Goal: Transaction & Acquisition: Purchase product/service

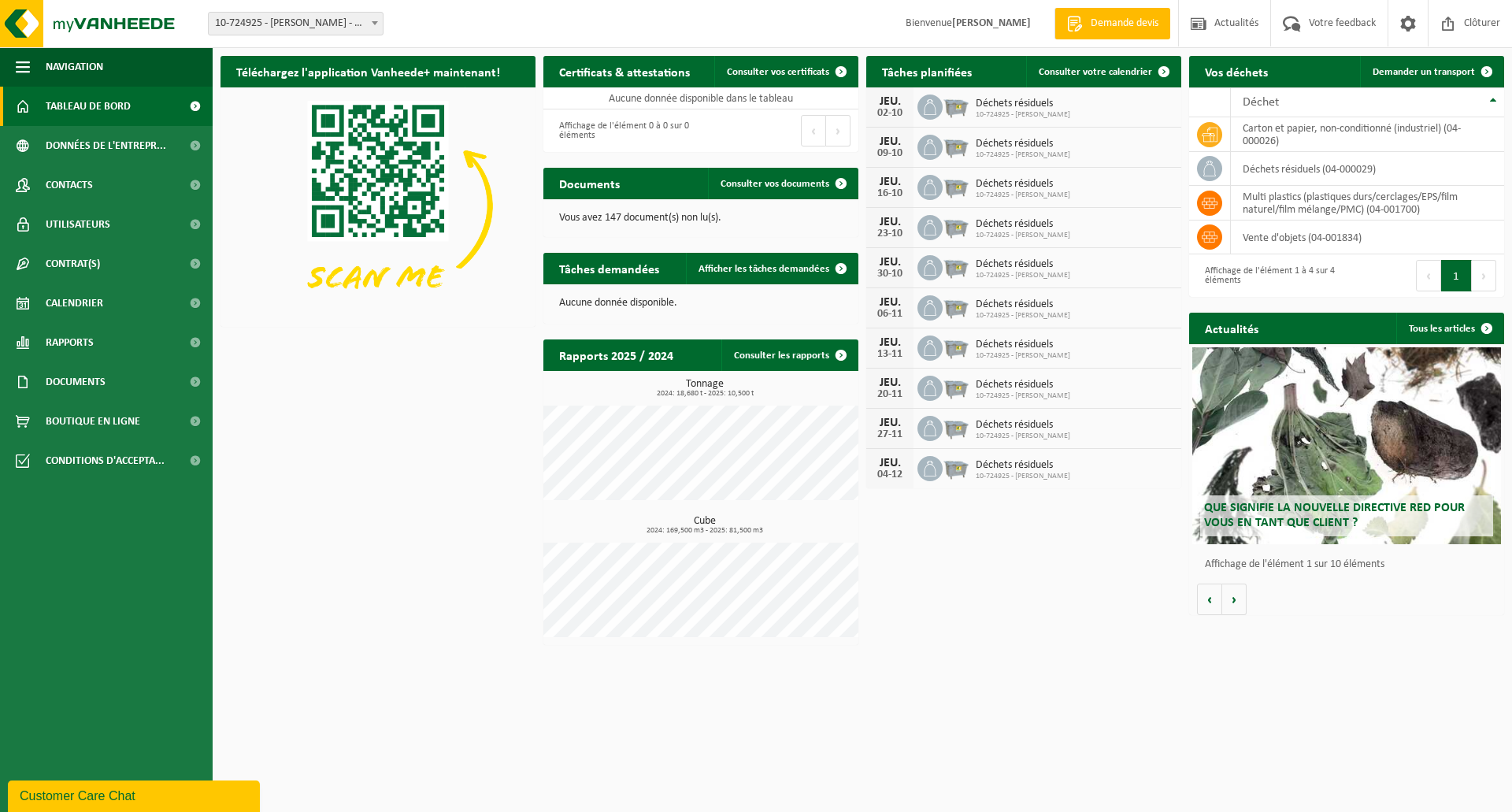
click at [1005, 702] on html "Site: 10-724925 - CHRISPHIL - WIERDE 10-724925 - CHRISPHIL - WIERDE Bienvenue O…" at bounding box center [756, 406] width 1512 height 812
click at [109, 418] on span "Boutique en ligne" at bounding box center [92, 421] width 94 height 39
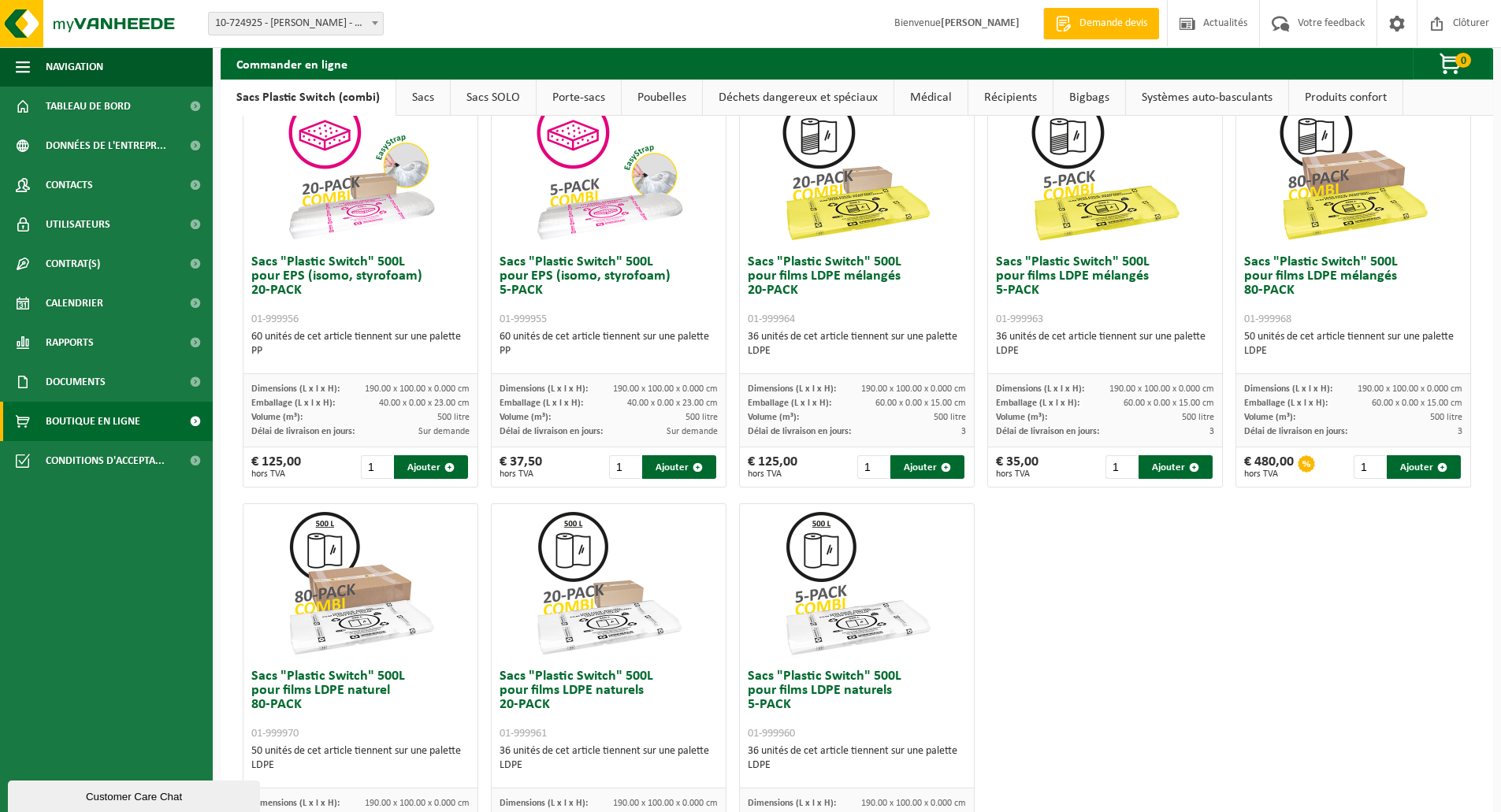
scroll to position [602, 0]
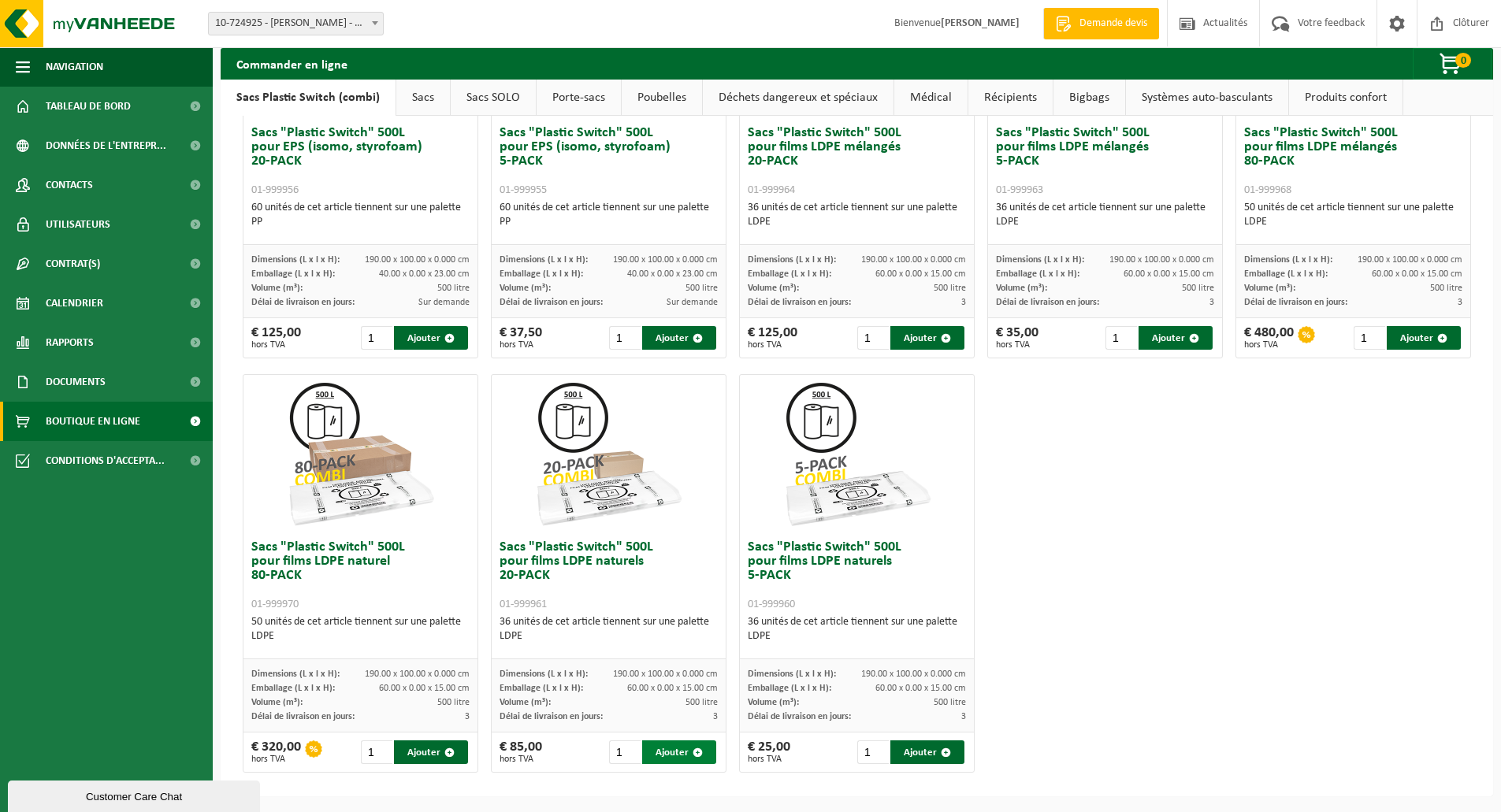
click at [662, 761] on button "Ajouter" at bounding box center [680, 752] width 74 height 24
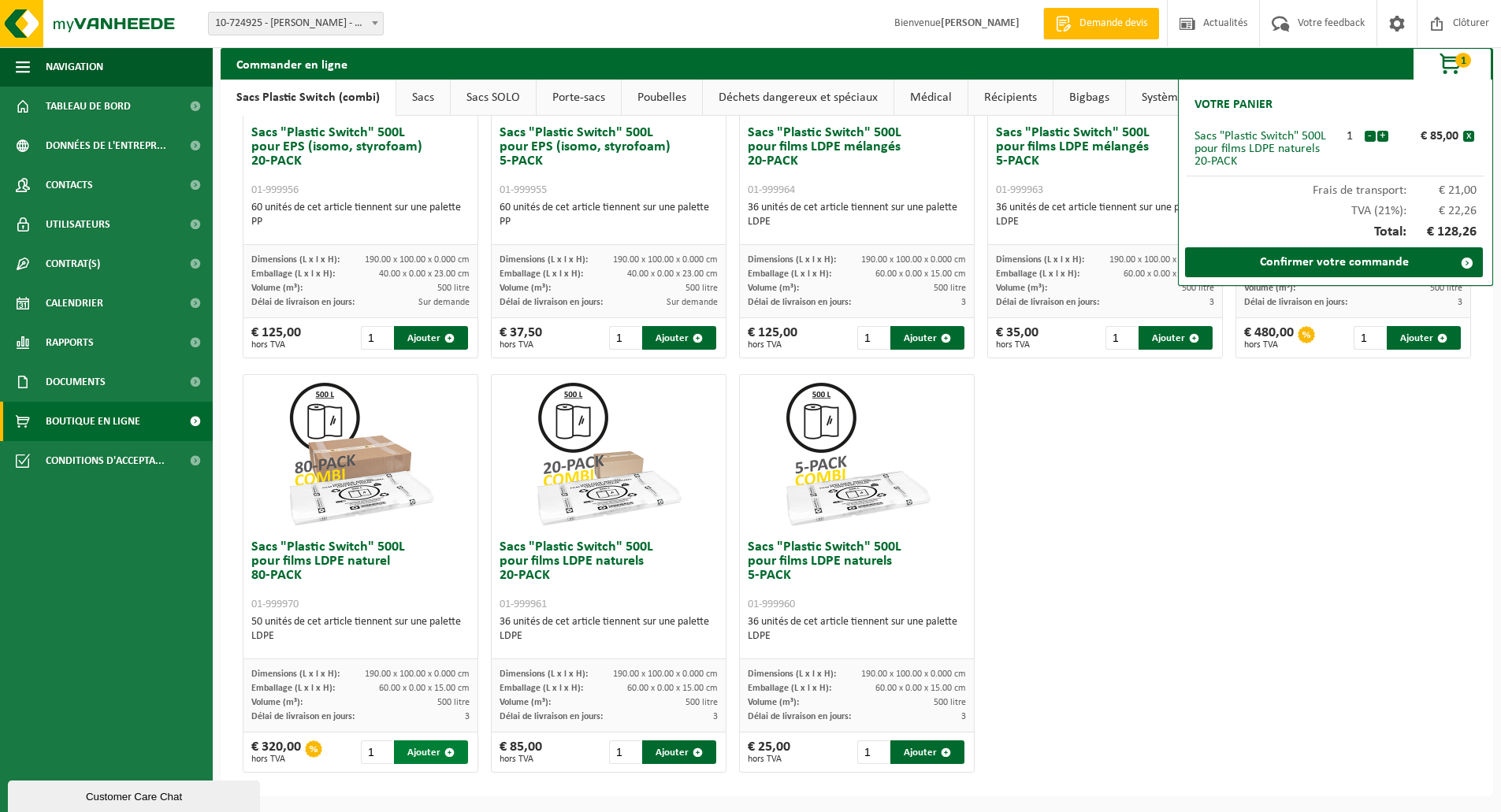
click at [425, 754] on button "Ajouter" at bounding box center [431, 752] width 74 height 24
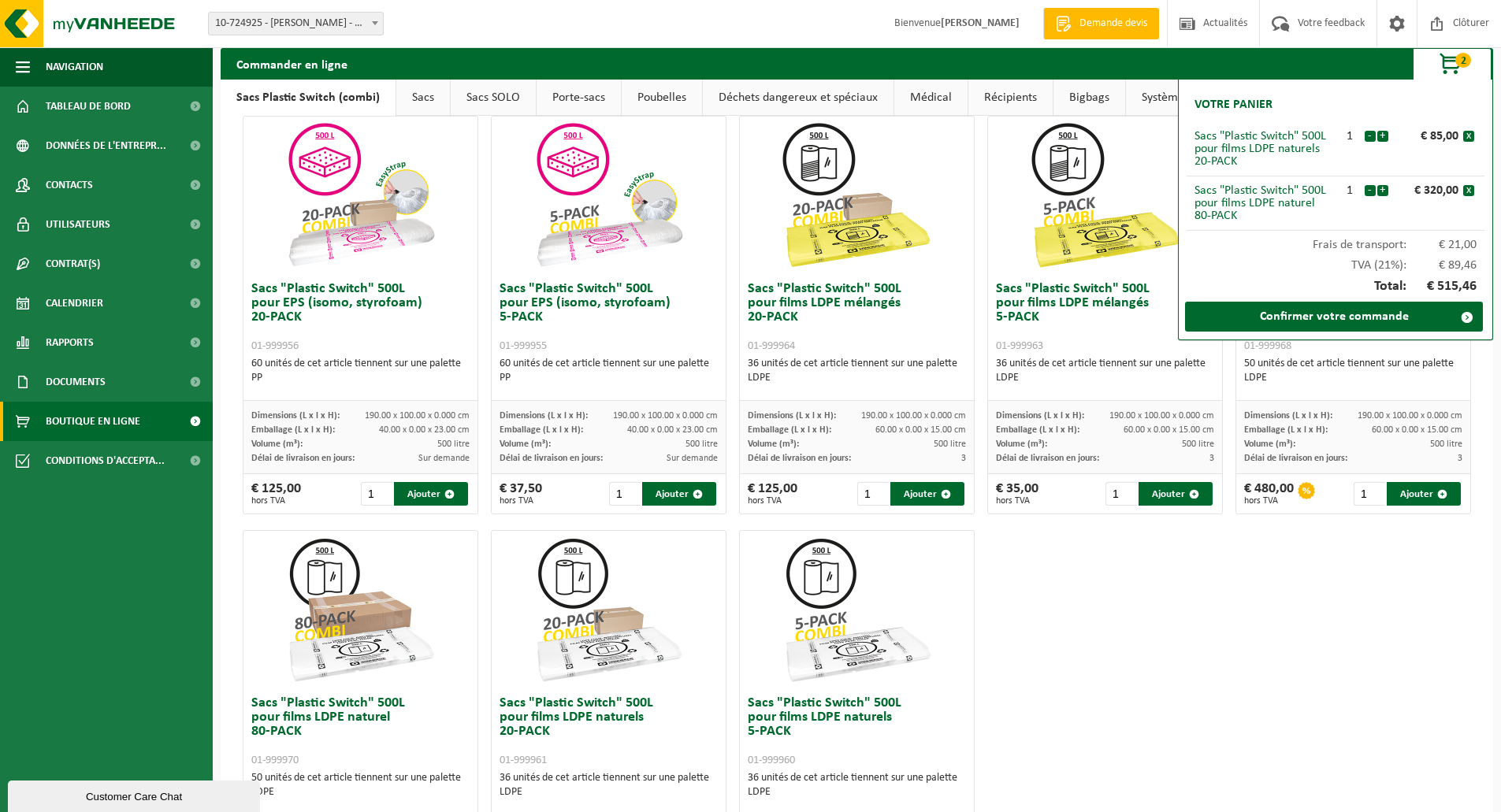
scroll to position [444, 0]
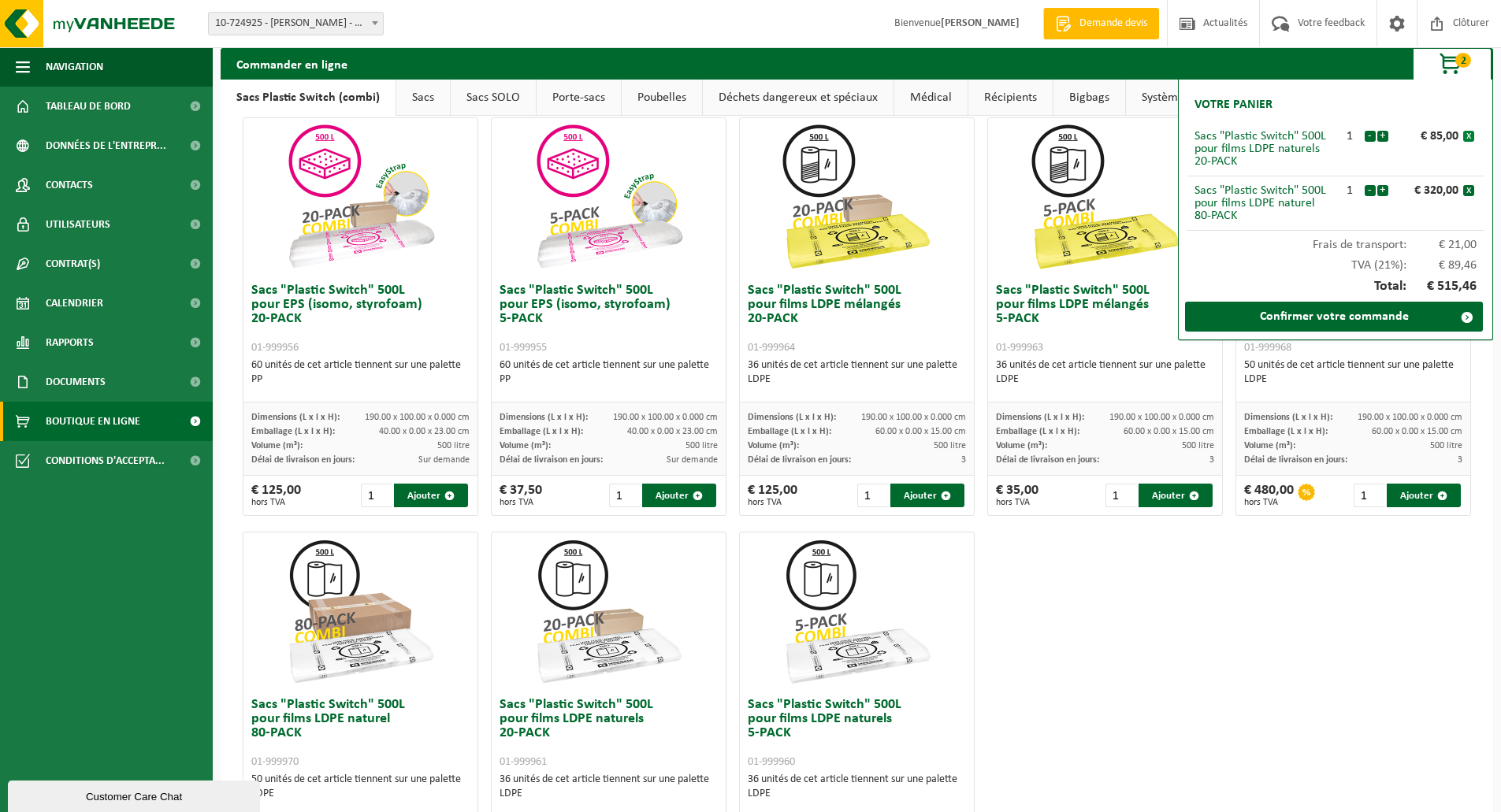
click at [1472, 135] on button "x" at bounding box center [1469, 136] width 11 height 11
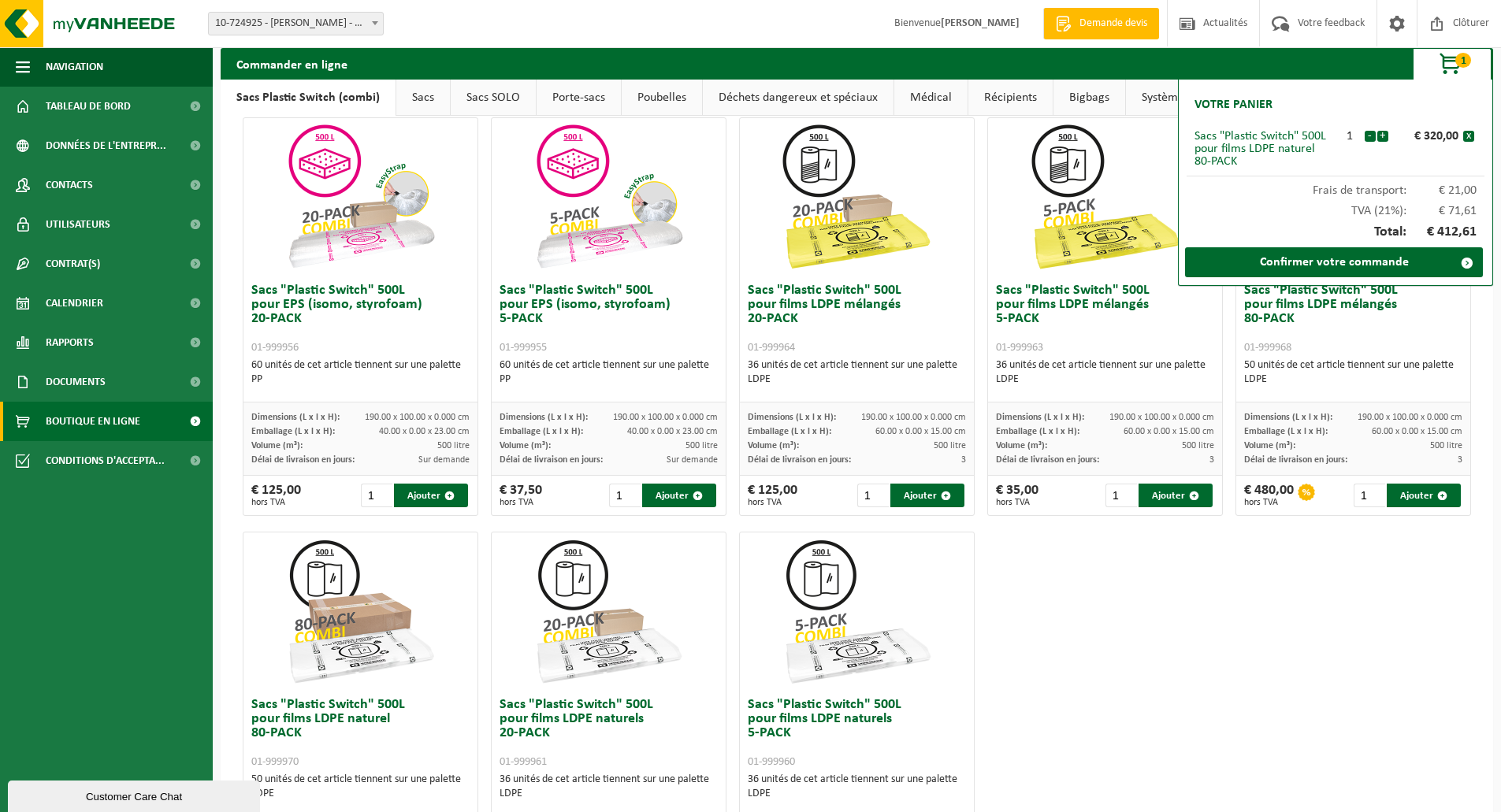
click at [1362, 674] on div "Sacs "Plastic Switch" 300L pour matières plastiques dures 5-PACK 01-999949 60 u…" at bounding box center [857, 316] width 1241 height 1243
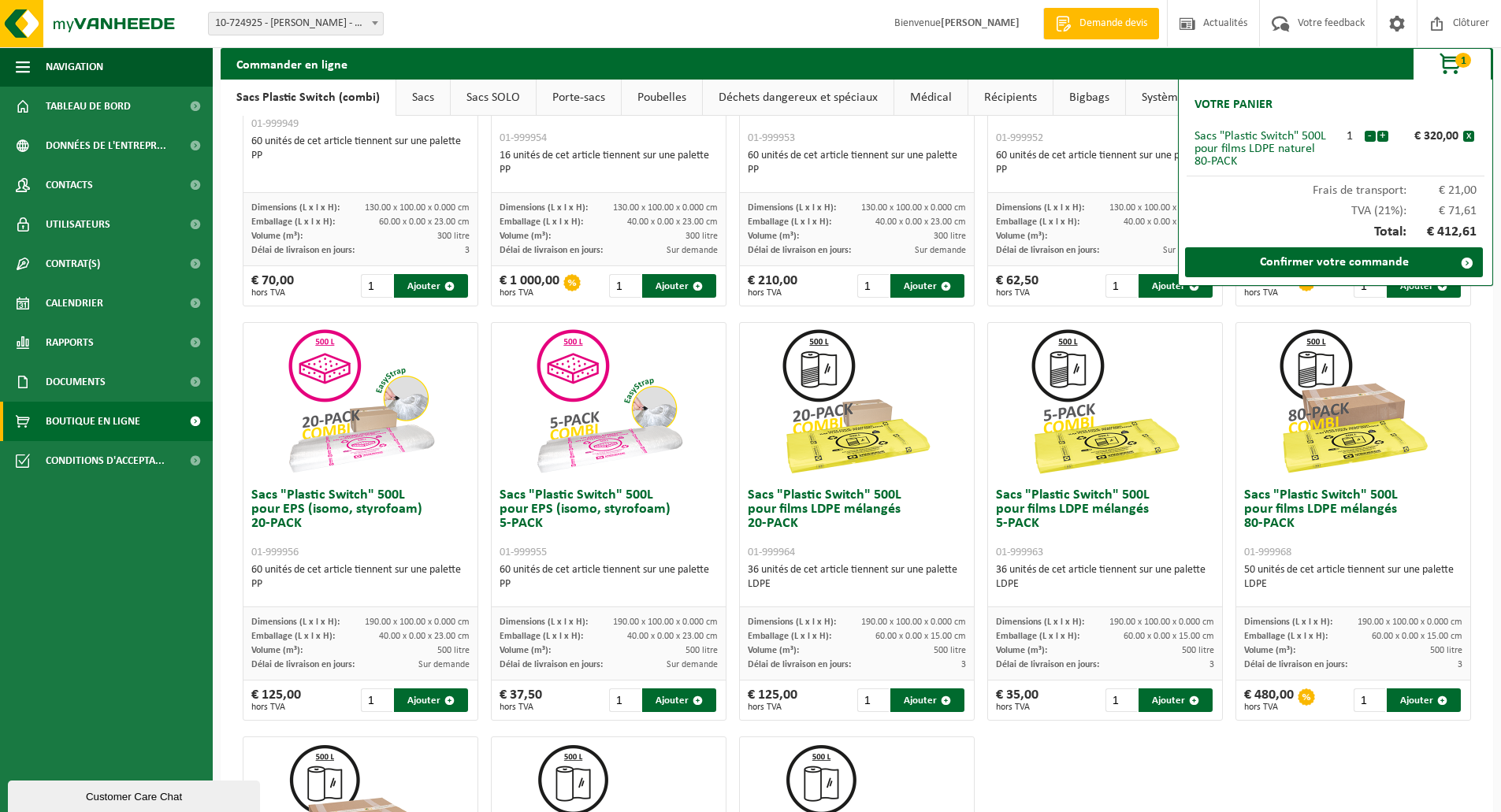
scroll to position [287, 0]
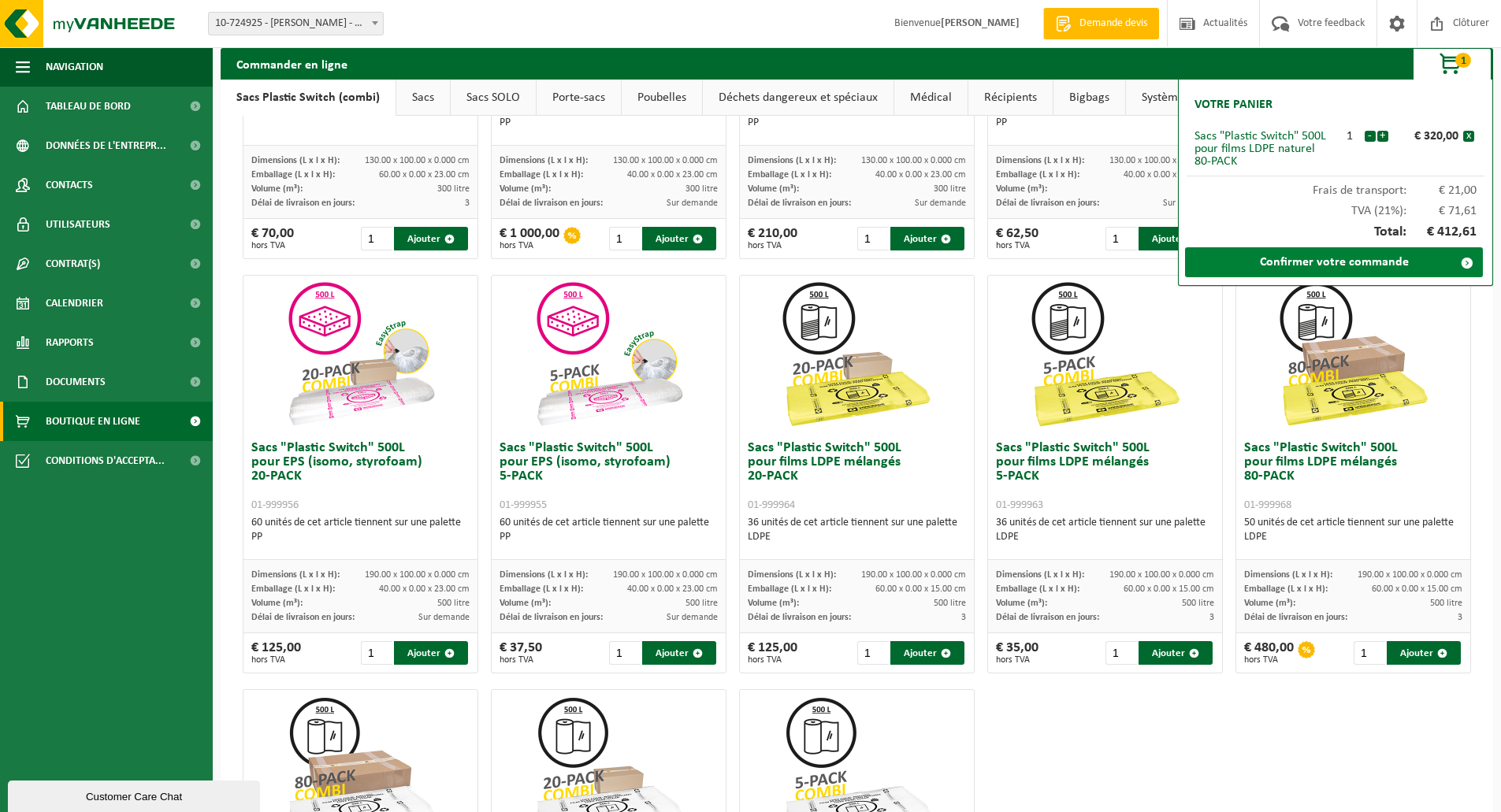
click at [1358, 263] on link "Confirmer votre commande" at bounding box center [1333, 262] width 297 height 30
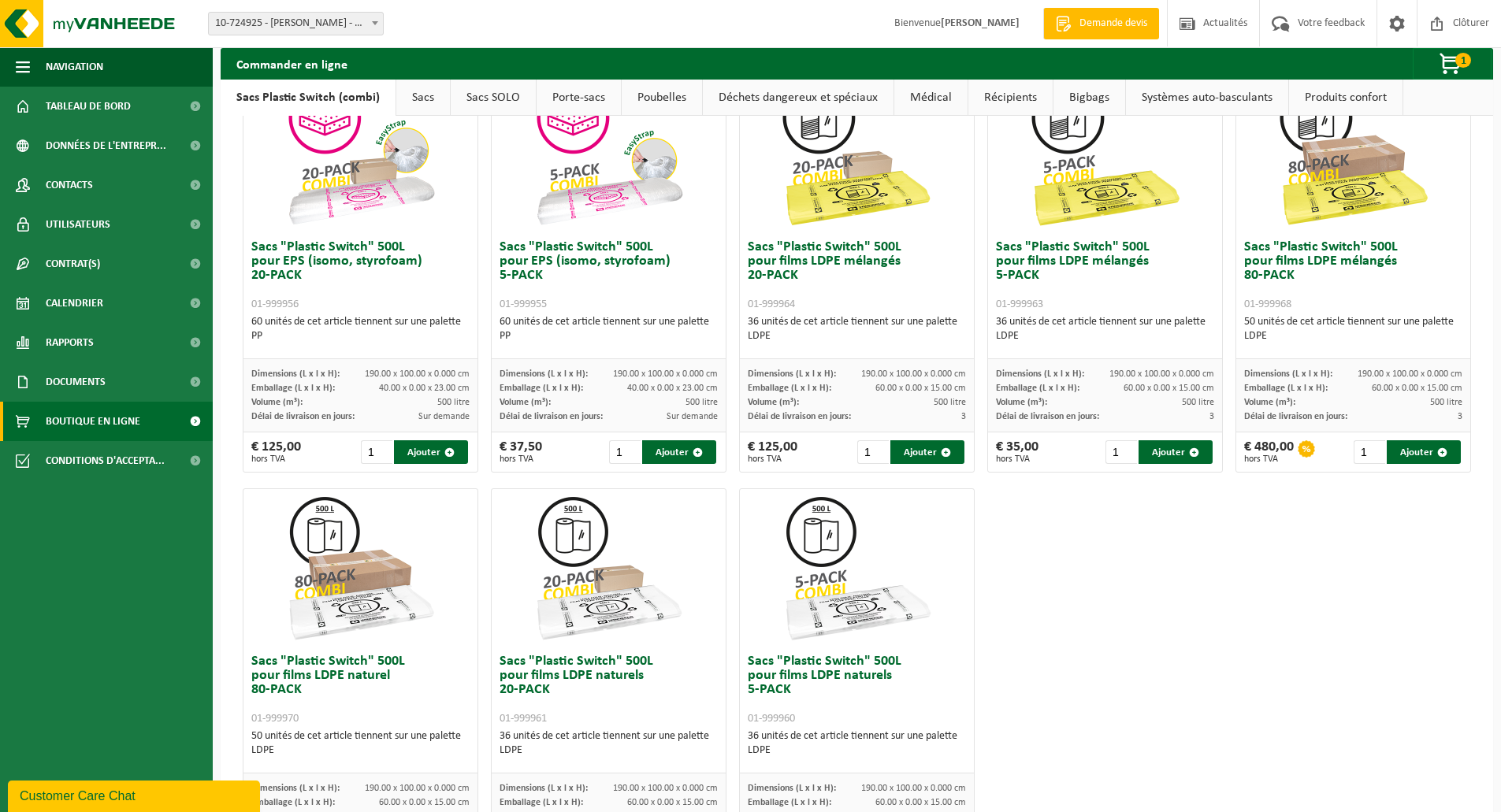
scroll to position [602, 0]
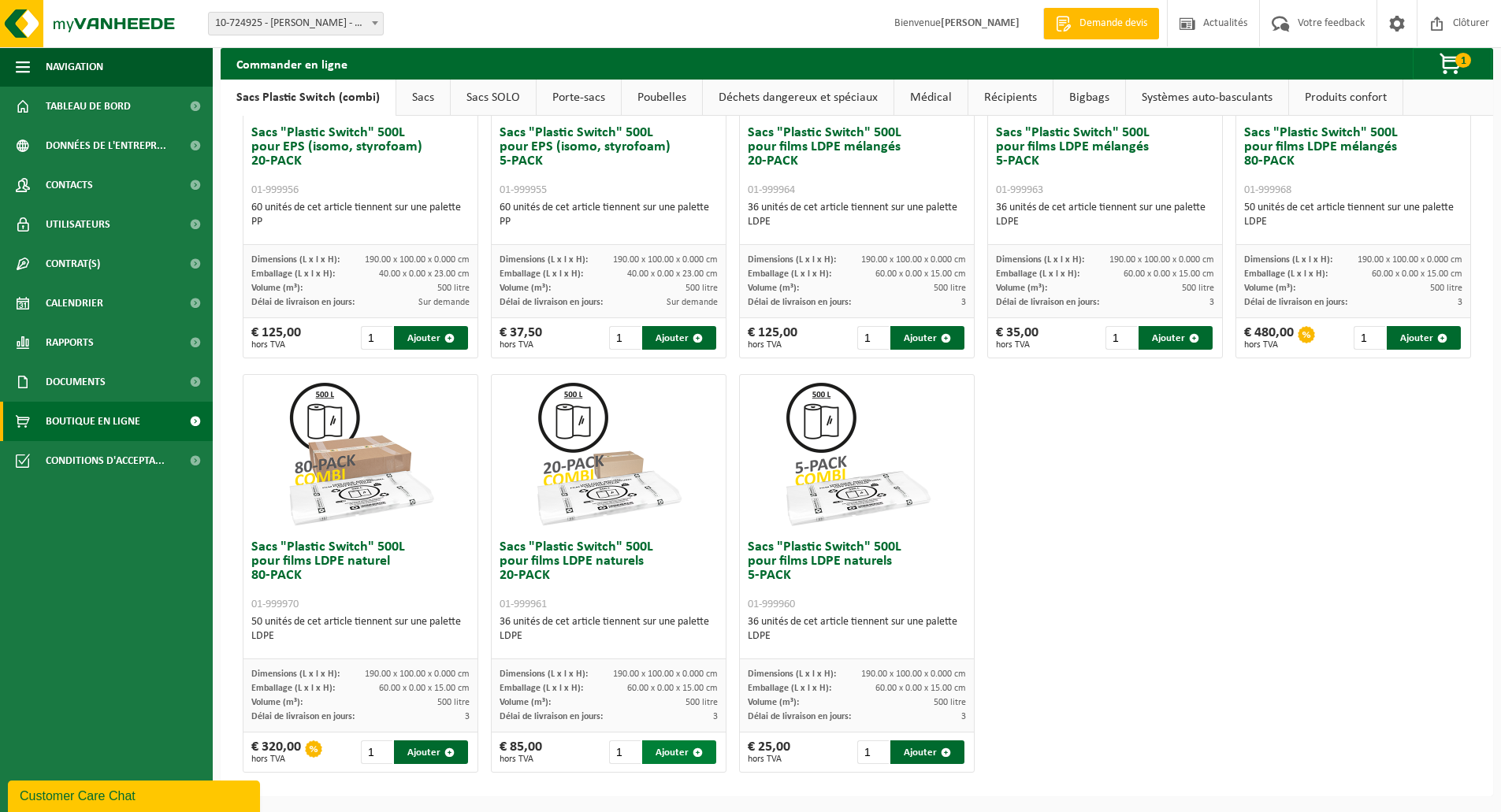
click at [684, 748] on button "Ajouter" at bounding box center [680, 752] width 74 height 24
click at [1456, 61] on span "2" at bounding box center [1463, 60] width 16 height 15
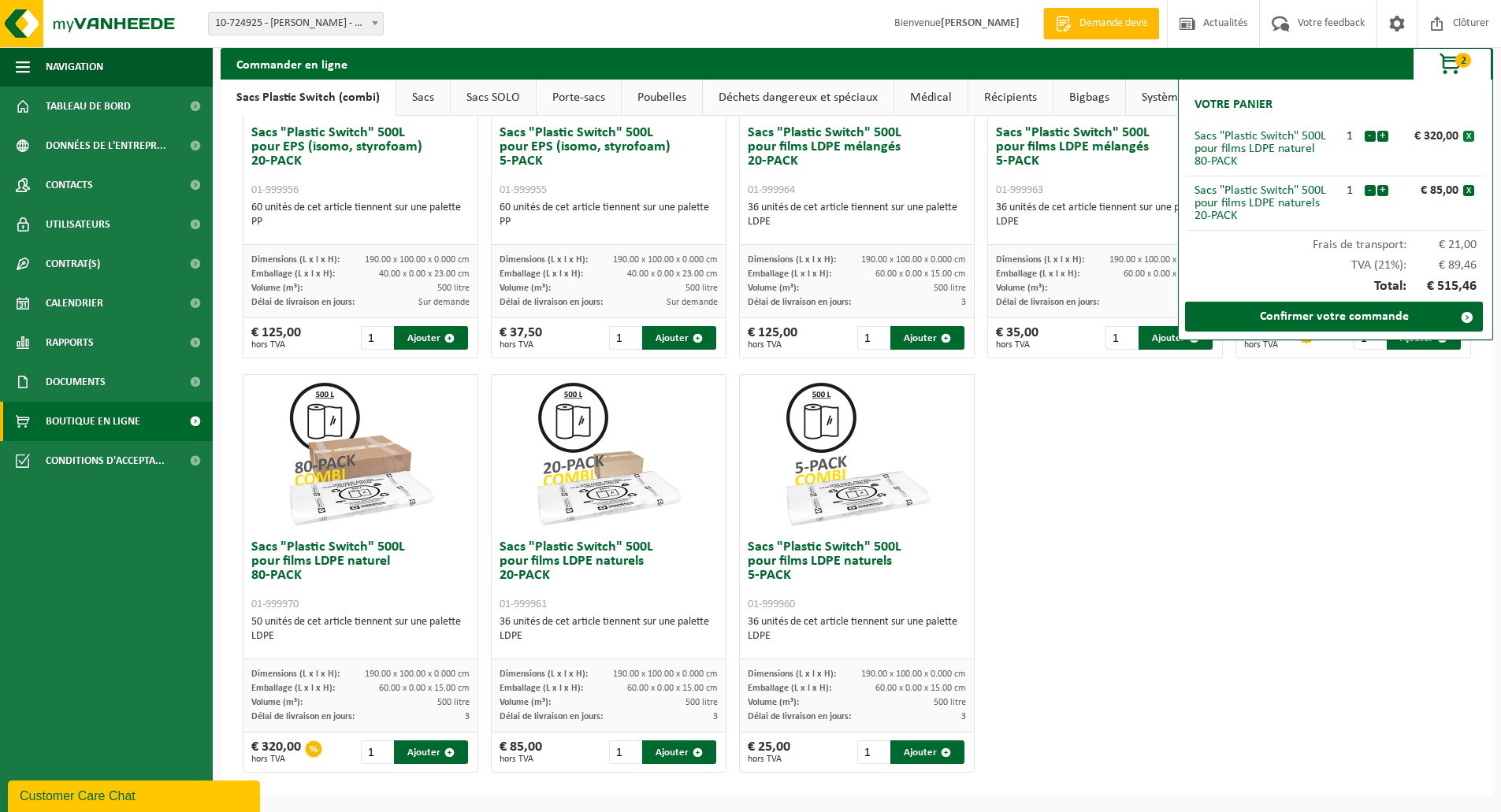
click at [1469, 133] on button "x" at bounding box center [1469, 136] width 11 height 11
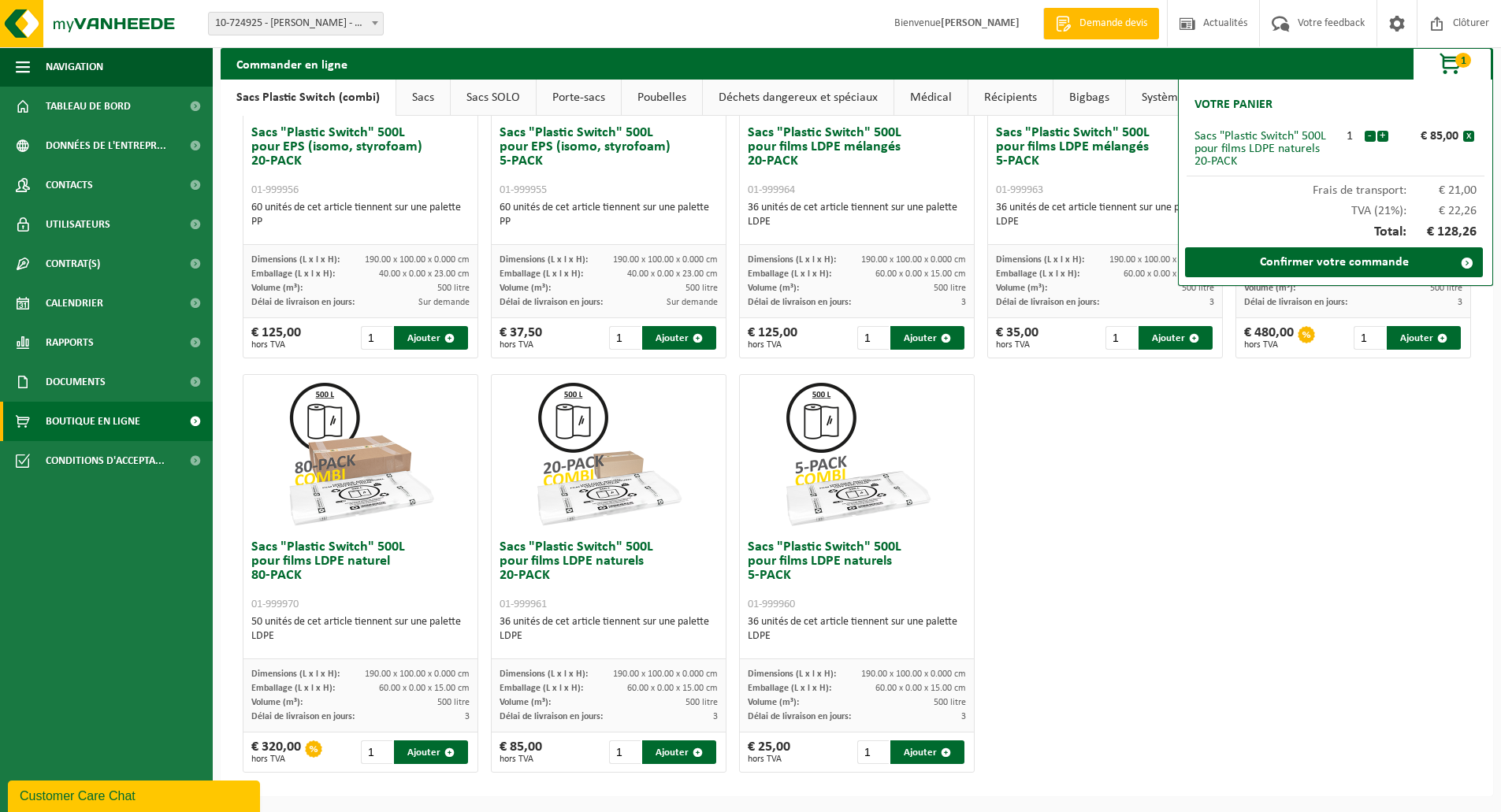
click at [1425, 510] on div "Sacs "Plastic Switch" 300L pour matières plastiques dures 5-PACK 01-999949 60 u…" at bounding box center [857, 159] width 1241 height 1243
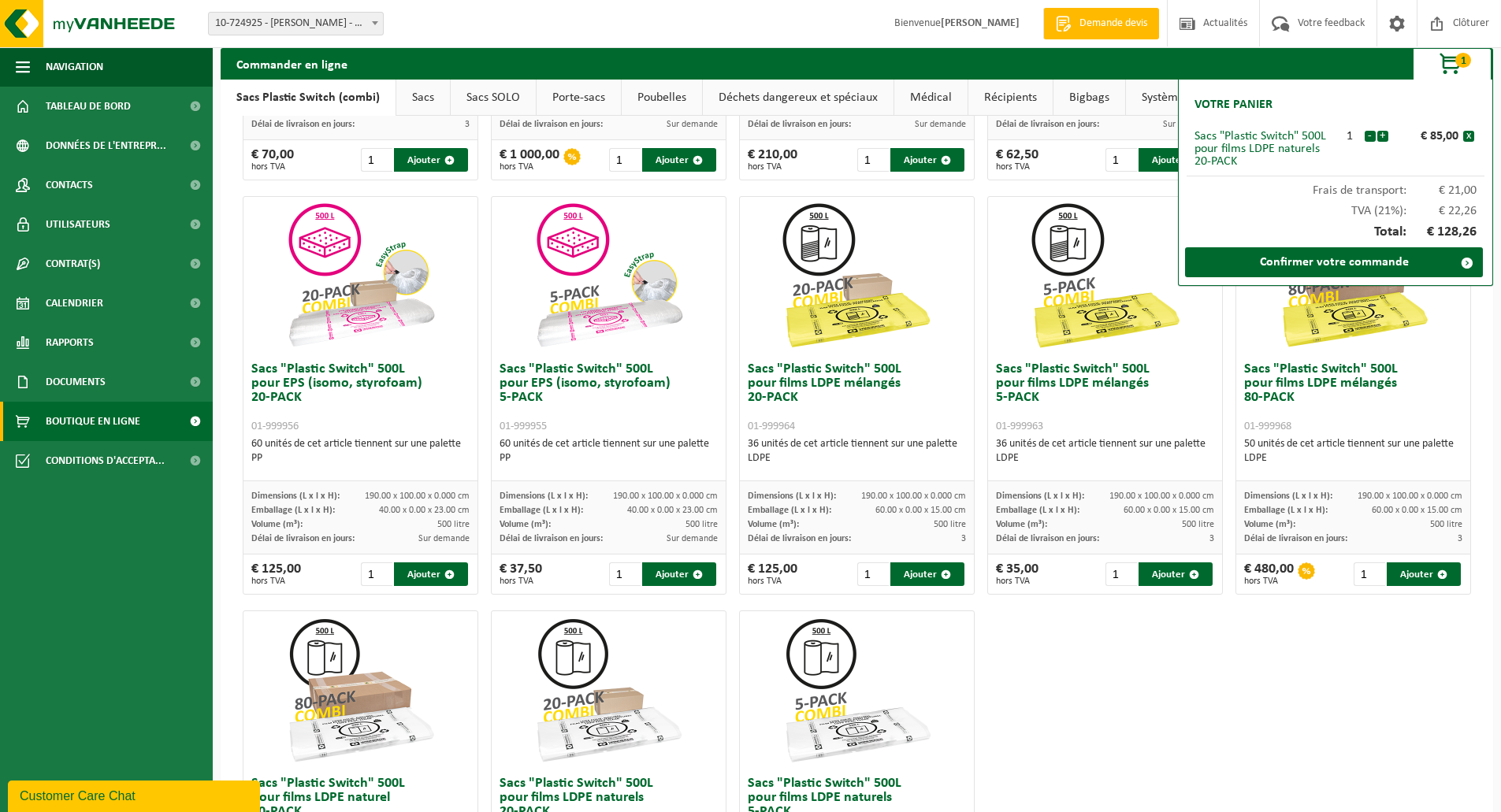
click at [1377, 657] on div "Sacs "Plastic Switch" 300L pour matières plastiques dures 5-PACK 01-999949 60 u…" at bounding box center [857, 396] width 1241 height 1243
click at [1383, 261] on link "Confirmer votre commande" at bounding box center [1333, 262] width 297 height 30
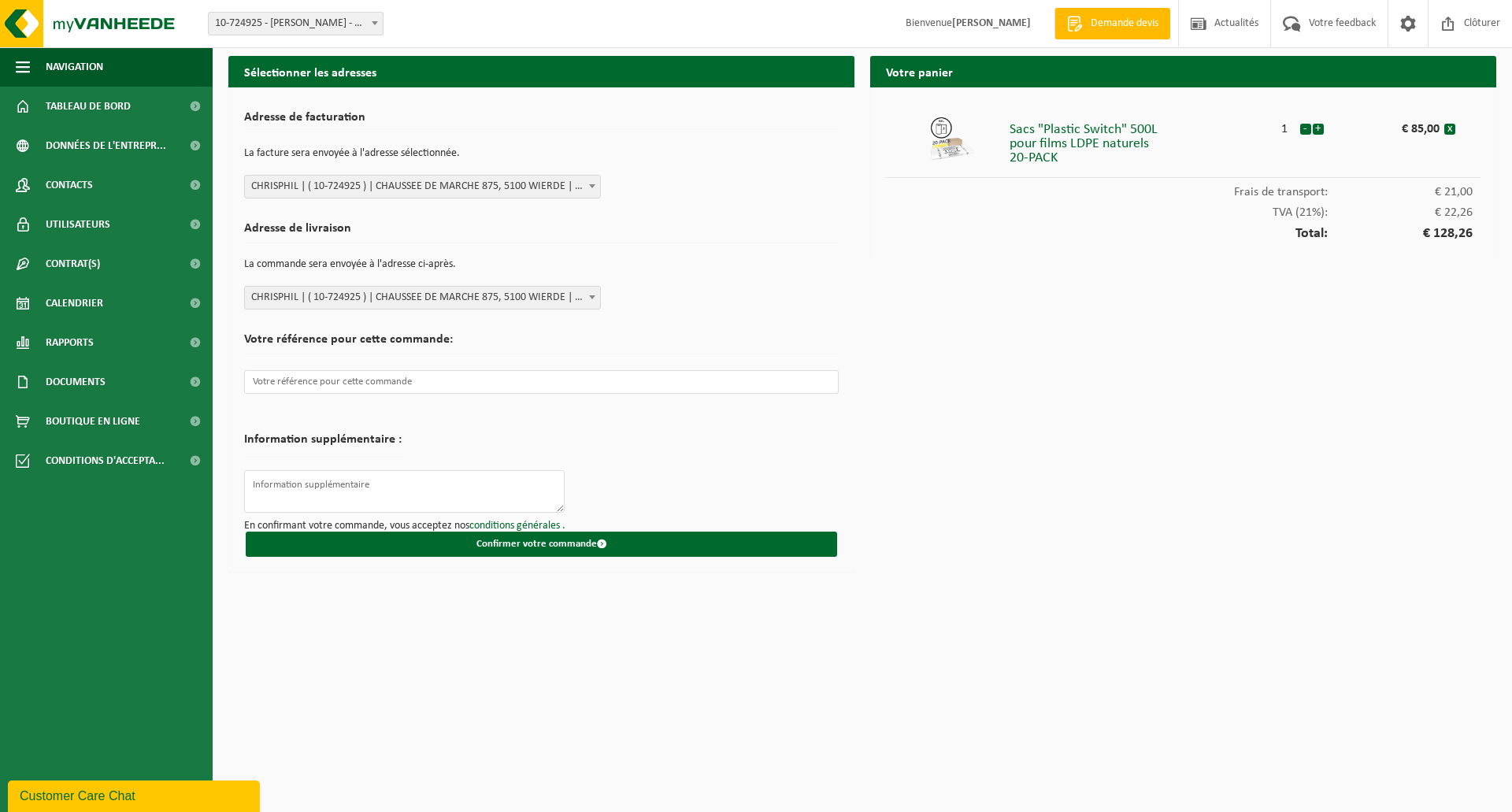
click at [776, 204] on form "Adresse de facturation La facture sera envoyée à l'adresse sélectionnée. CHRISP…" at bounding box center [541, 330] width 595 height 454
click at [681, 538] on button "Confirmer votre commande" at bounding box center [541, 544] width 592 height 25
